Goal: Information Seeking & Learning: Learn about a topic

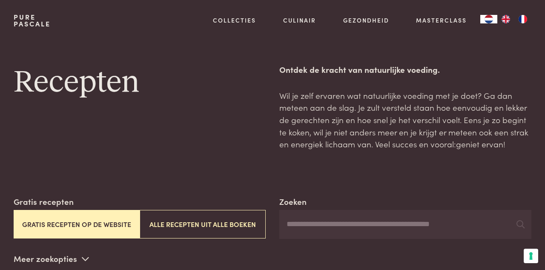
click at [305, 224] on input "Zoeken" at bounding box center [405, 224] width 252 height 29
type input "********"
click at [521, 221] on icon at bounding box center [520, 224] width 8 height 8
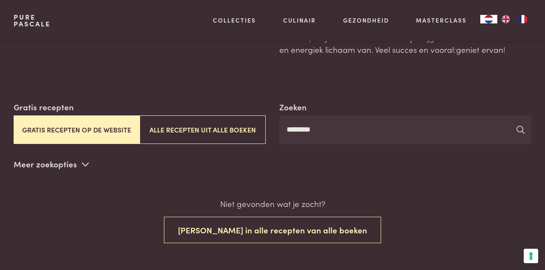
scroll to position [95, 0]
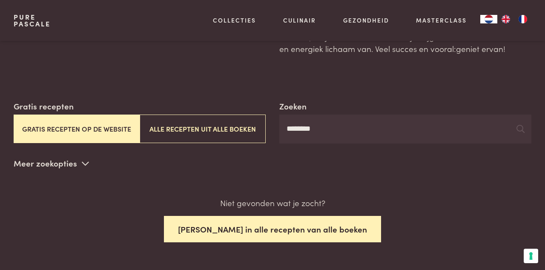
click at [257, 227] on button "[PERSON_NAME] in alle recepten van alle boeken" at bounding box center [272, 229] width 217 height 27
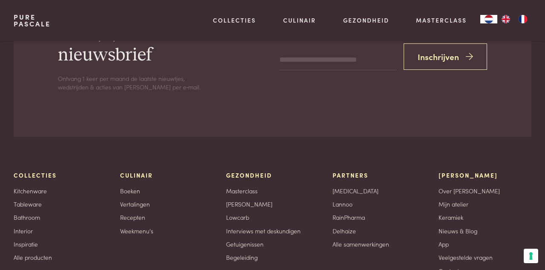
scroll to position [2172, 0]
click at [132, 212] on link "Recepten" at bounding box center [132, 216] width 25 height 9
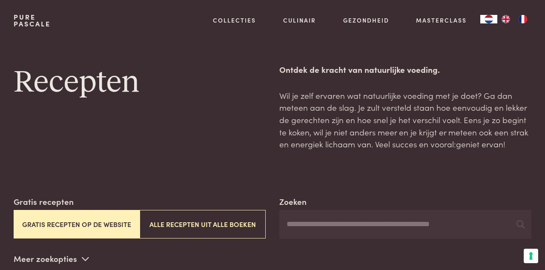
click at [320, 228] on input "Zoeken" at bounding box center [405, 224] width 252 height 29
type input "********"
click at [519, 223] on icon at bounding box center [520, 224] width 8 height 8
click at [520, 221] on icon at bounding box center [520, 224] width 8 height 8
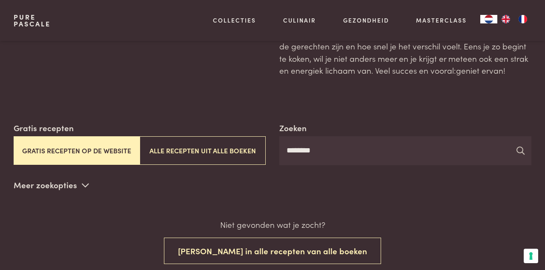
scroll to position [75, 0]
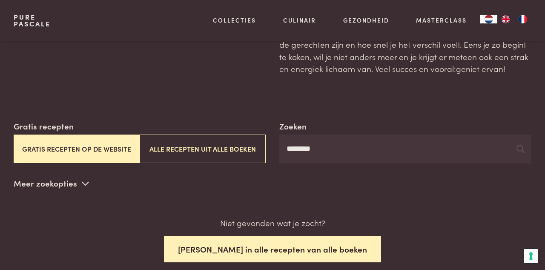
click at [220, 247] on button "[PERSON_NAME] in alle recepten van alle boeken" at bounding box center [272, 249] width 217 height 27
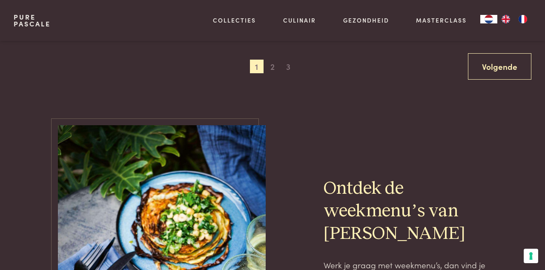
scroll to position [1692, 0]
click at [273, 64] on span "2" at bounding box center [272, 66] width 14 height 14
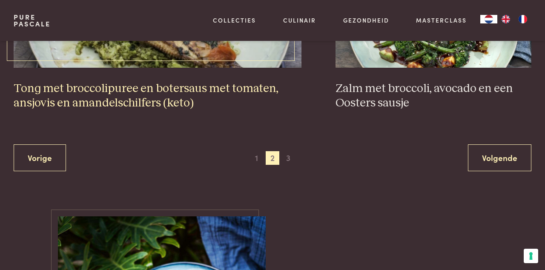
scroll to position [1616, 0]
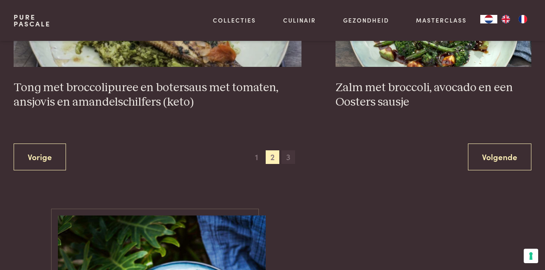
click at [290, 155] on span "3" at bounding box center [288, 157] width 14 height 14
